Goal: Task Accomplishment & Management: Manage account settings

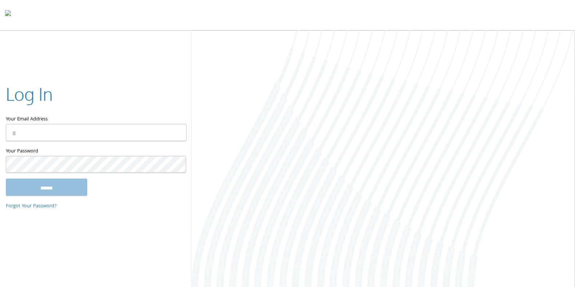
type input "**********"
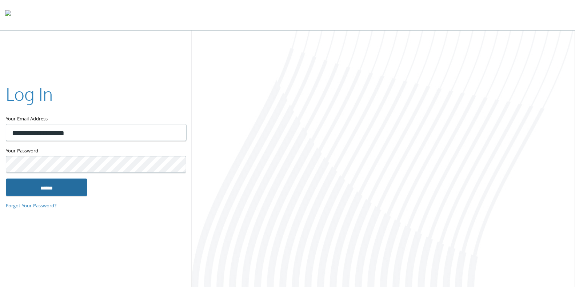
click at [48, 186] on input "******" at bounding box center [46, 186] width 81 height 17
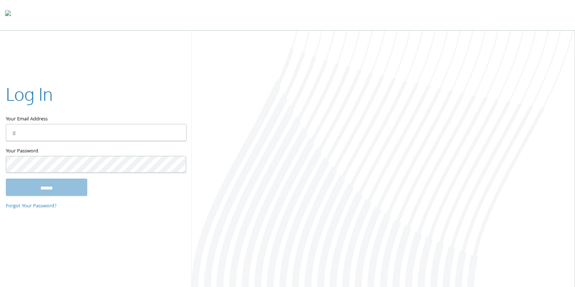
type input "**********"
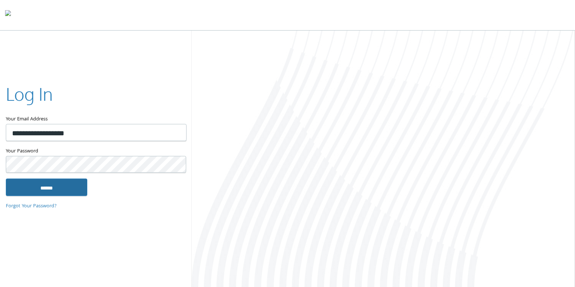
click at [34, 179] on input "******" at bounding box center [46, 186] width 81 height 17
